Goal: Transaction & Acquisition: Purchase product/service

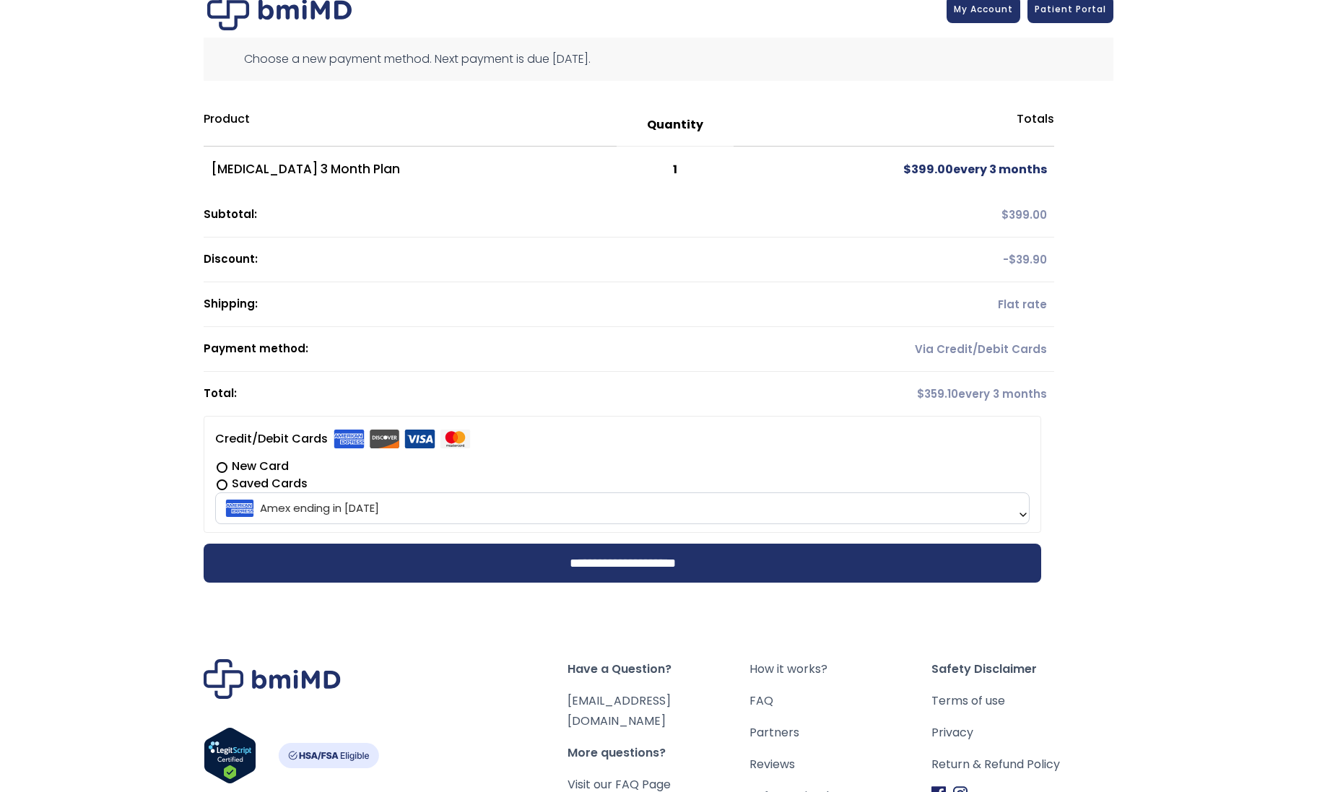
scroll to position [159, 0]
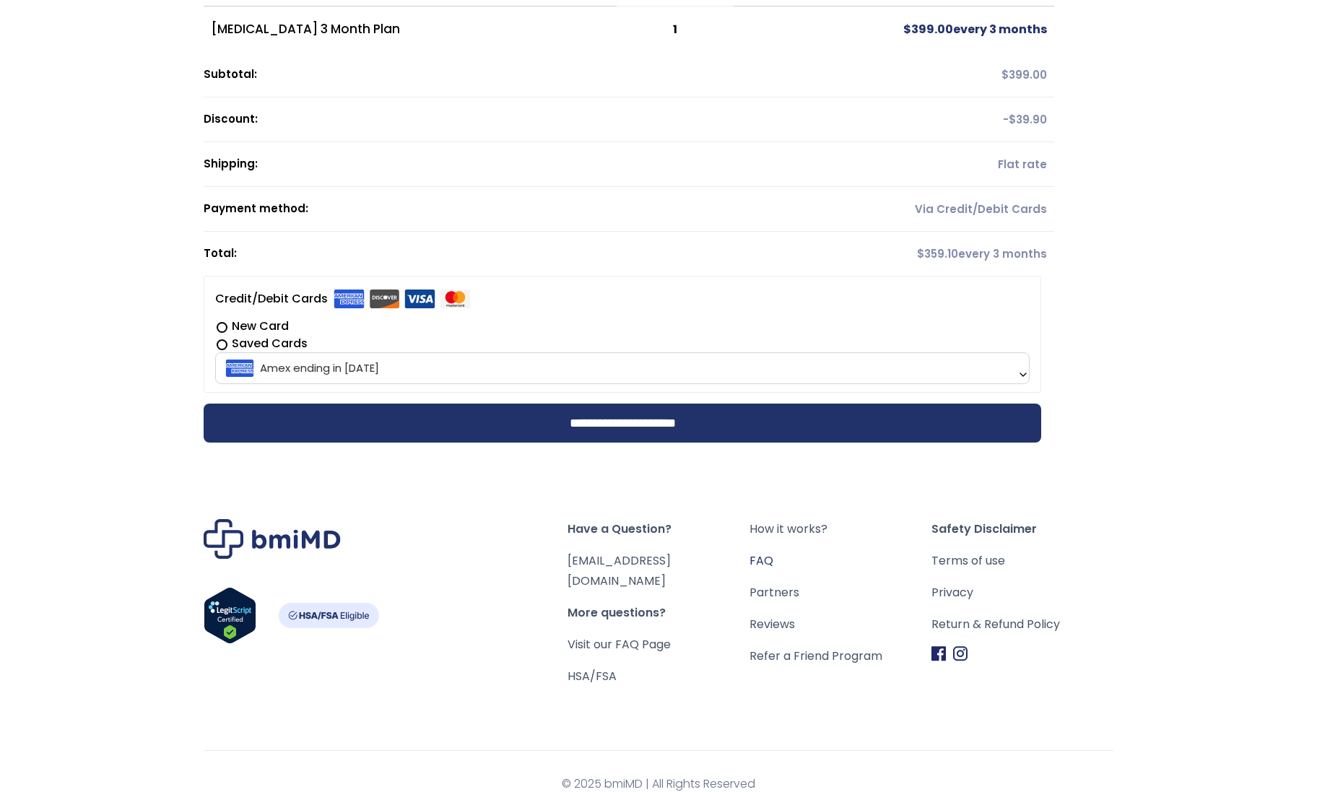
click at [767, 562] on link "FAQ" at bounding box center [840, 561] width 182 height 20
